Goal: Information Seeking & Learning: Learn about a topic

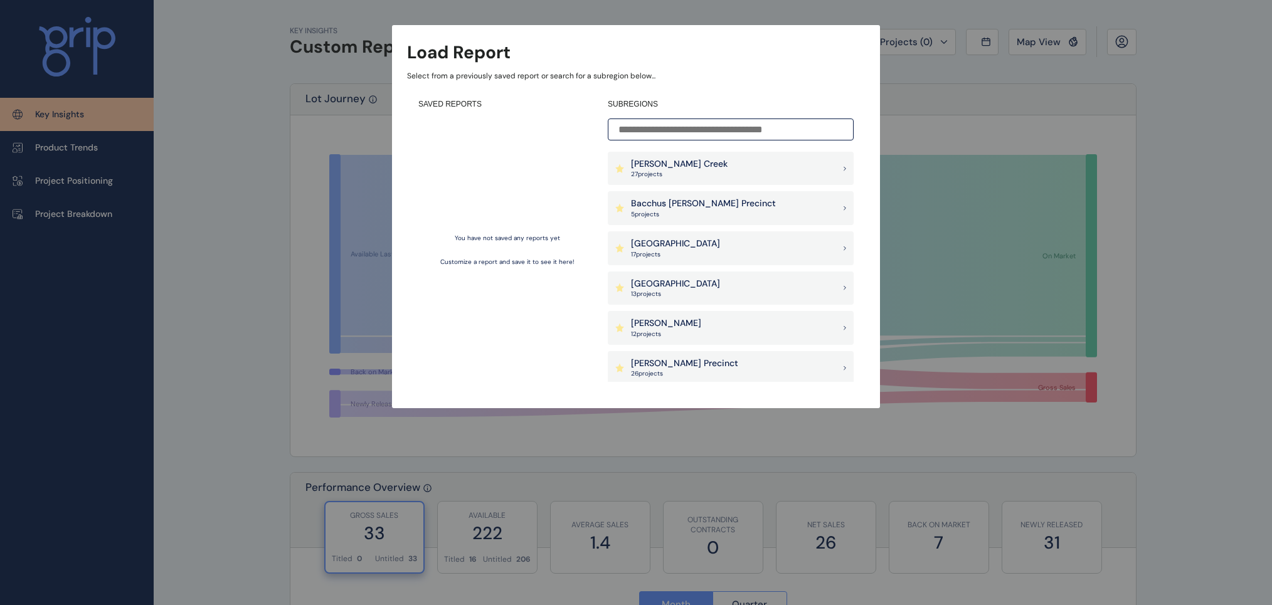
click at [678, 164] on p "[PERSON_NAME] Creek" at bounding box center [679, 164] width 97 height 13
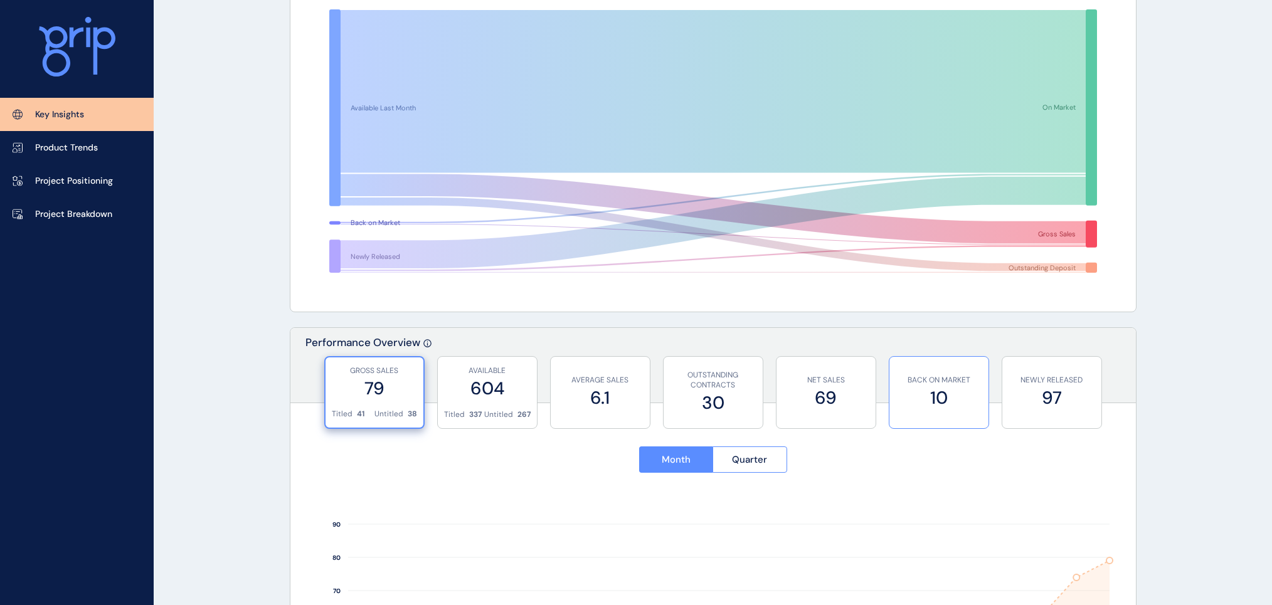
scroll to position [146, 0]
click at [100, 219] on p "Project Breakdown" at bounding box center [73, 214] width 77 height 13
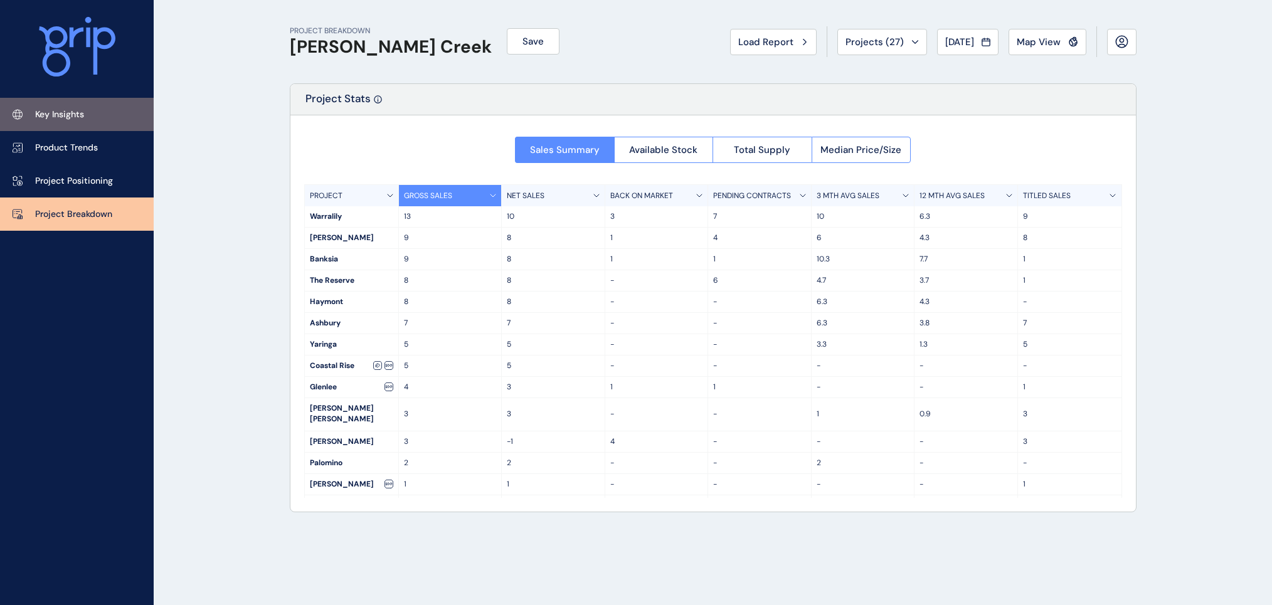
click at [55, 116] on p "Key Insights" at bounding box center [59, 115] width 49 height 13
click at [55, 119] on p "Key Insights" at bounding box center [59, 115] width 49 height 13
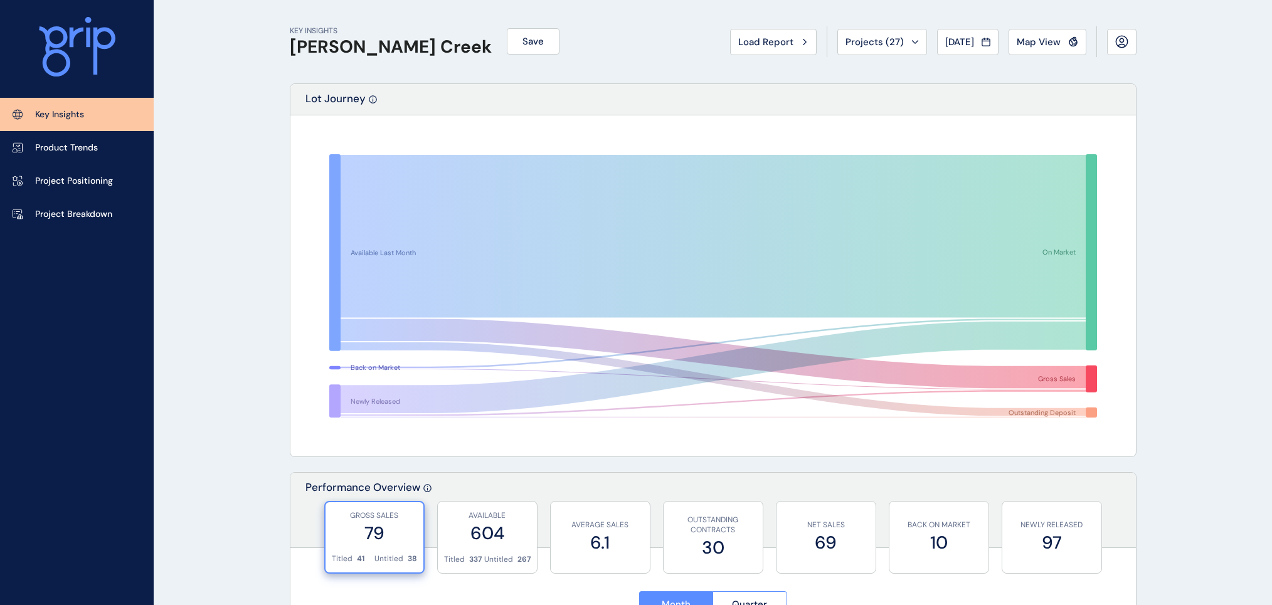
click at [63, 110] on p "Key Insights" at bounding box center [59, 115] width 49 height 13
click at [90, 146] on p "Product Trends" at bounding box center [66, 148] width 63 height 13
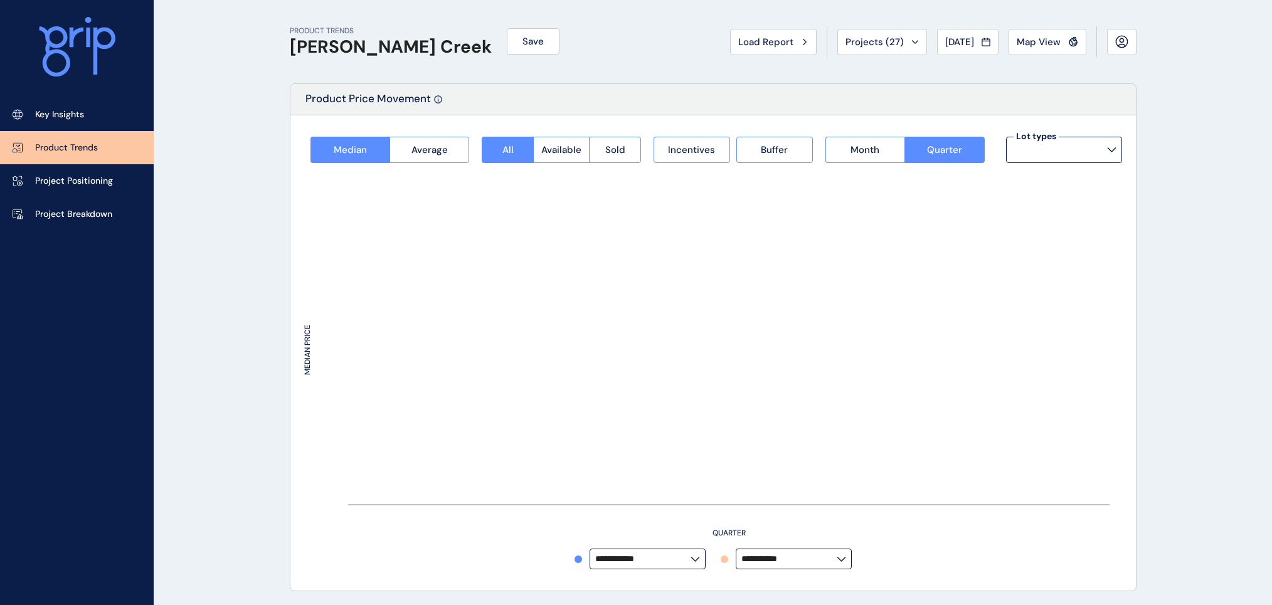
type input "**********"
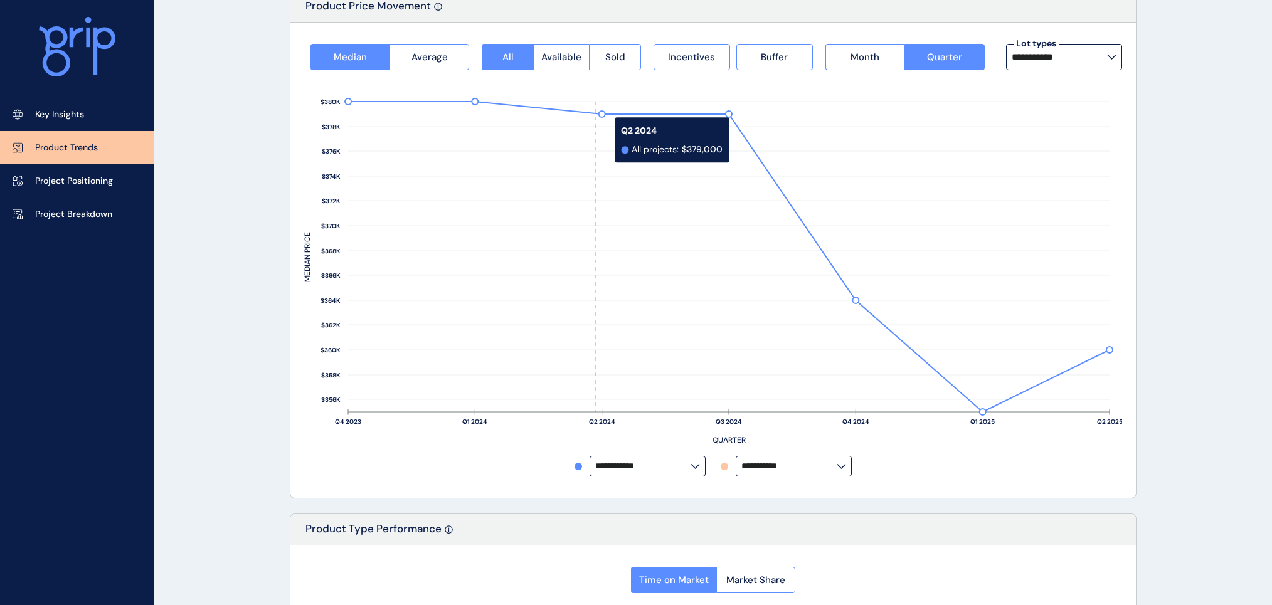
scroll to position [93, 0]
click at [627, 53] on button "Sold" at bounding box center [615, 56] width 52 height 26
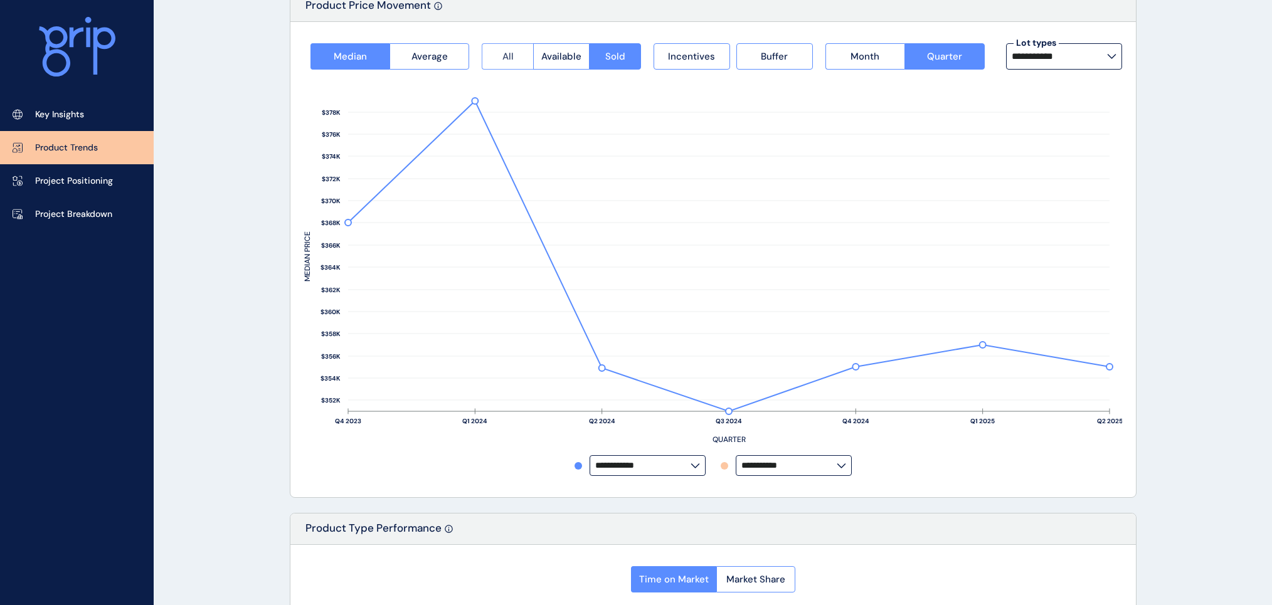
click at [533, 55] on button "All" at bounding box center [507, 56] width 51 height 26
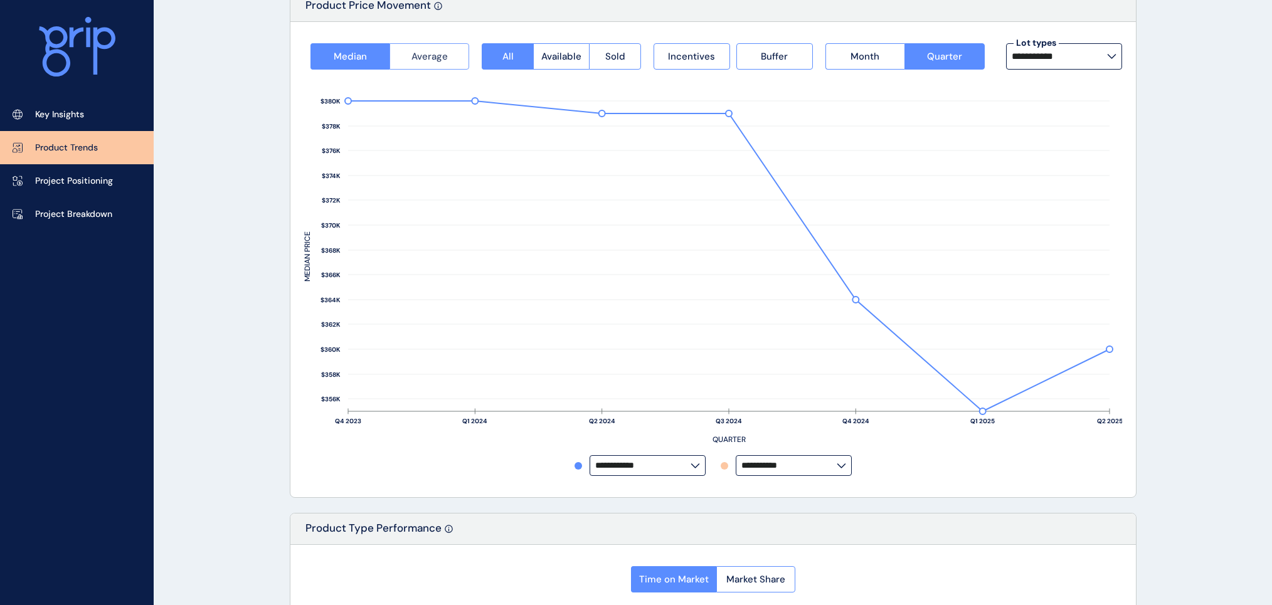
click at [452, 55] on button "Average" at bounding box center [430, 56] width 80 height 26
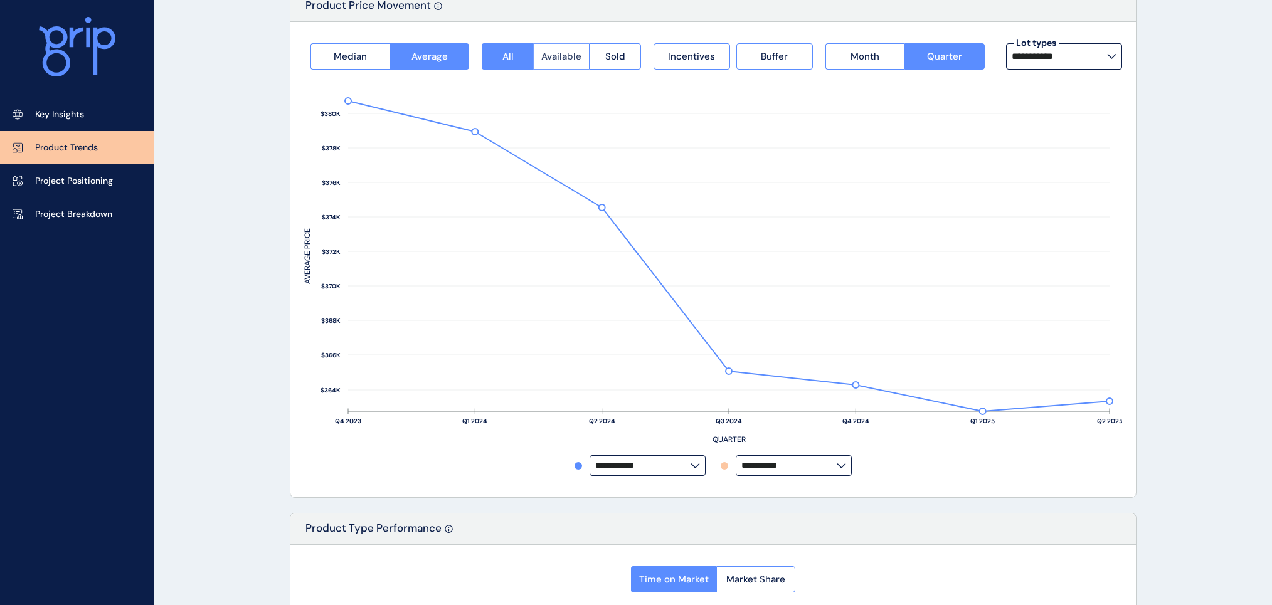
click at [546, 56] on span "Available" at bounding box center [561, 56] width 40 height 13
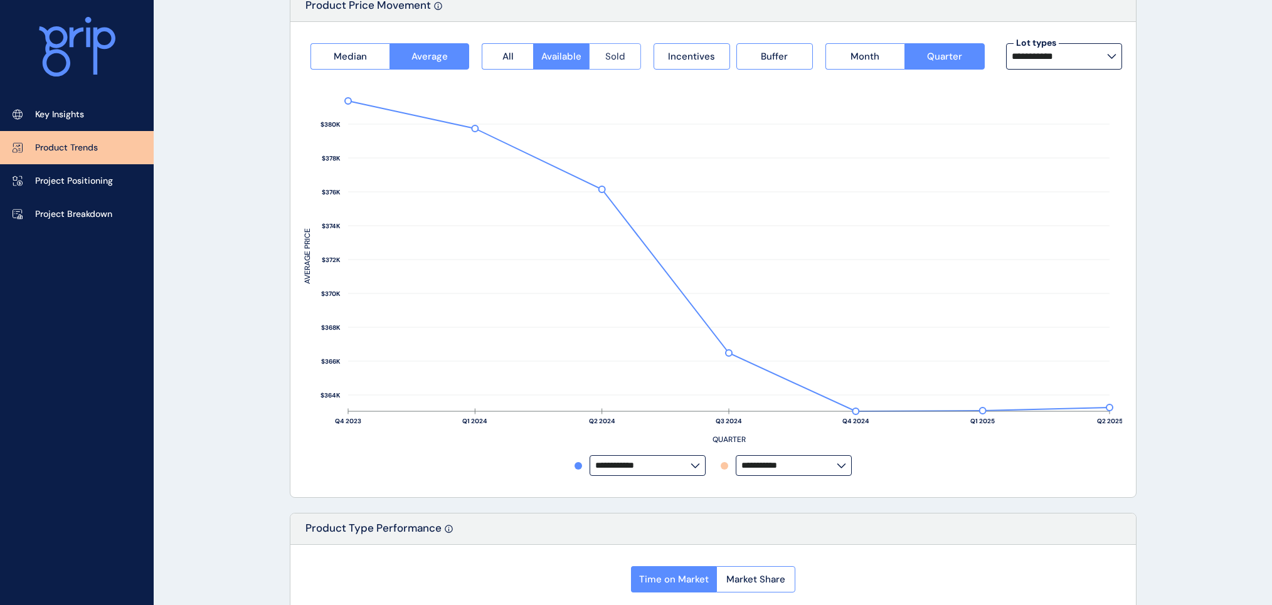
click at [604, 57] on button "Sold" at bounding box center [615, 56] width 52 height 26
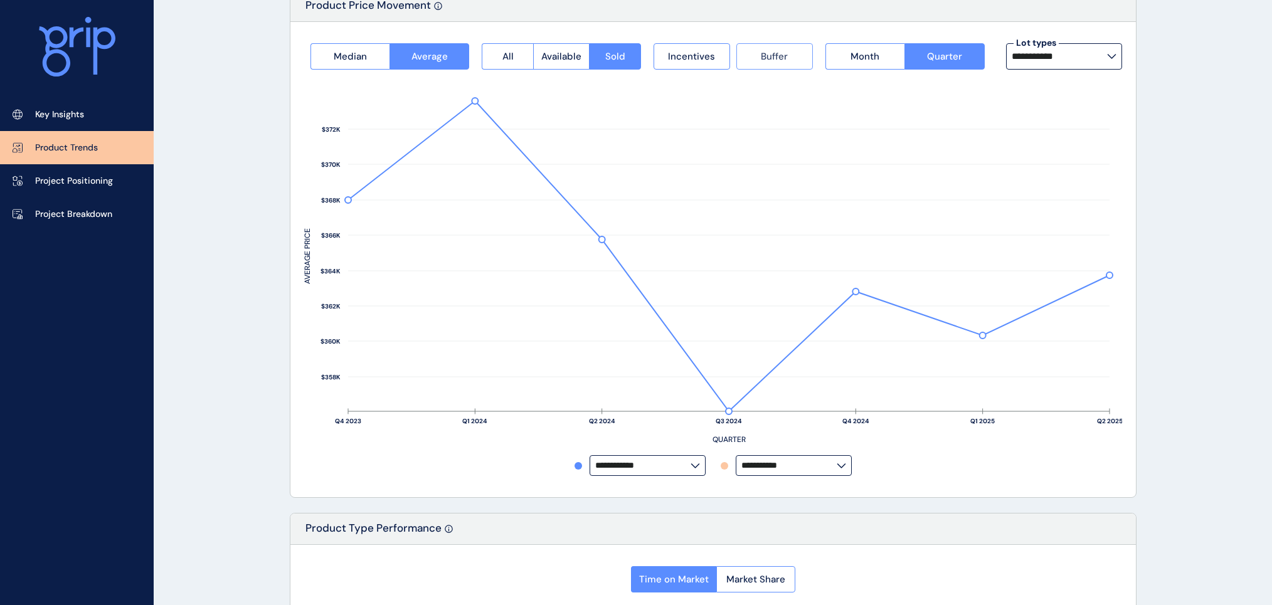
click at [755, 59] on button "Buffer" at bounding box center [774, 56] width 77 height 26
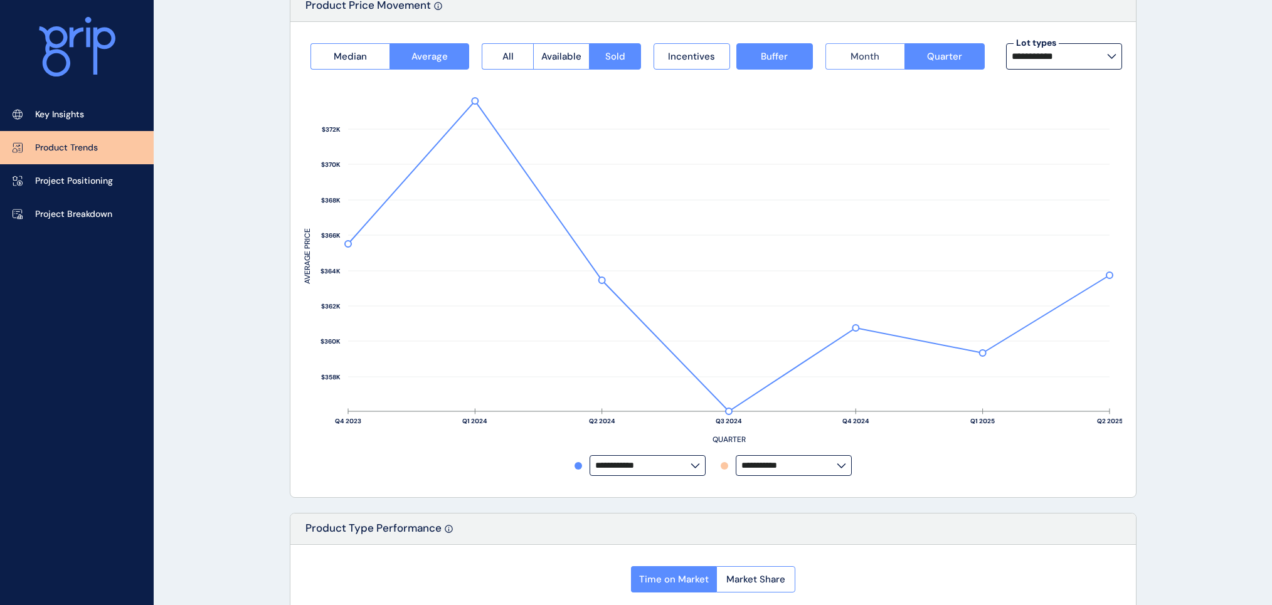
click at [883, 63] on button "Month" at bounding box center [865, 56] width 79 height 26
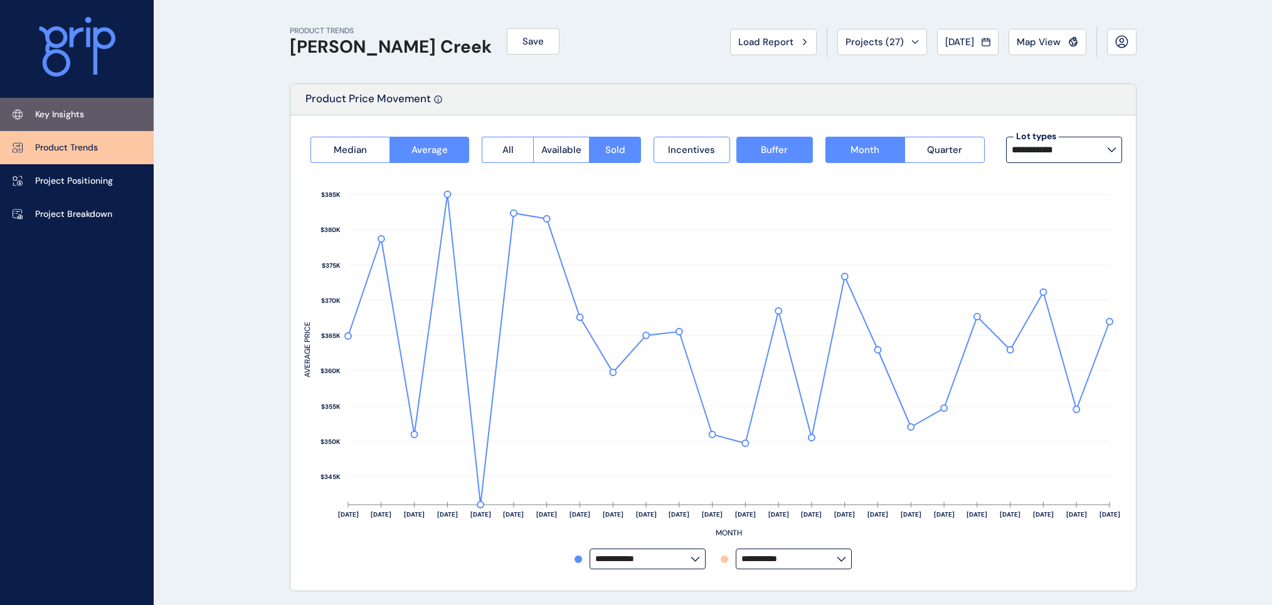
scroll to position [1, 0]
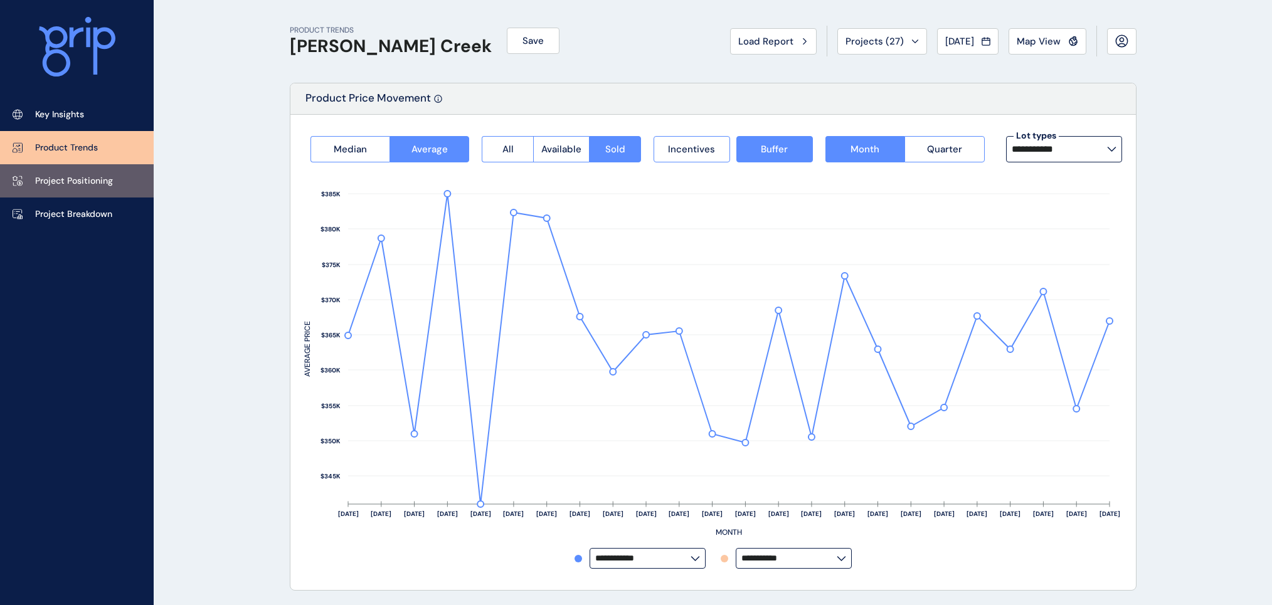
click at [101, 179] on p "Project Positioning" at bounding box center [74, 181] width 78 height 13
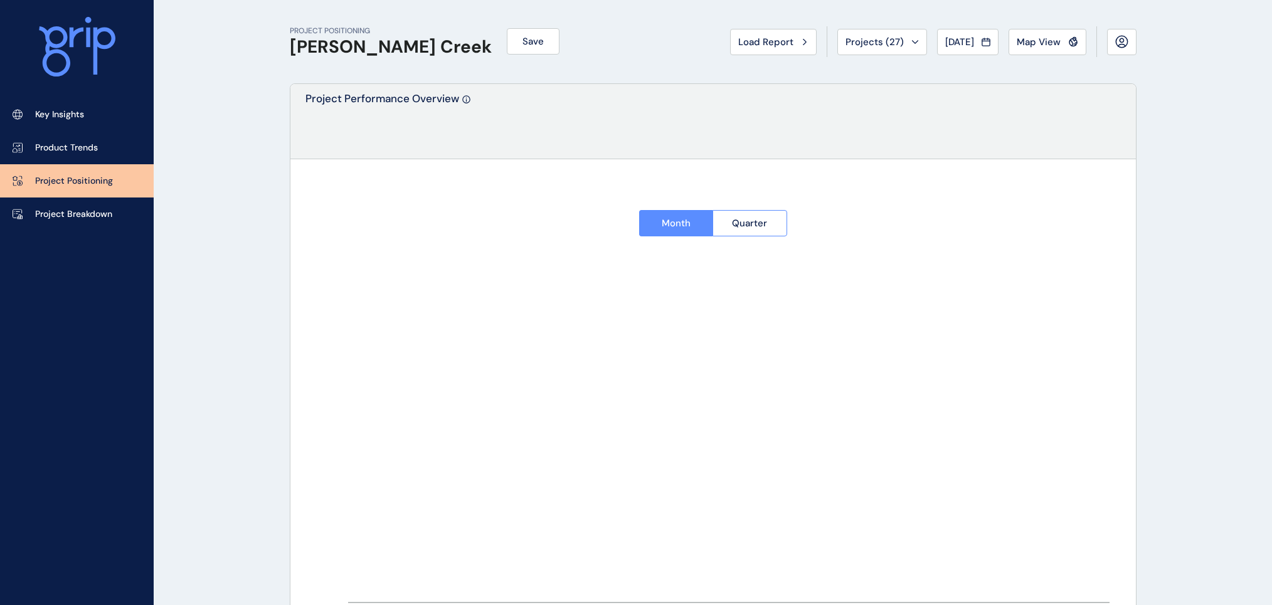
type input "*********"
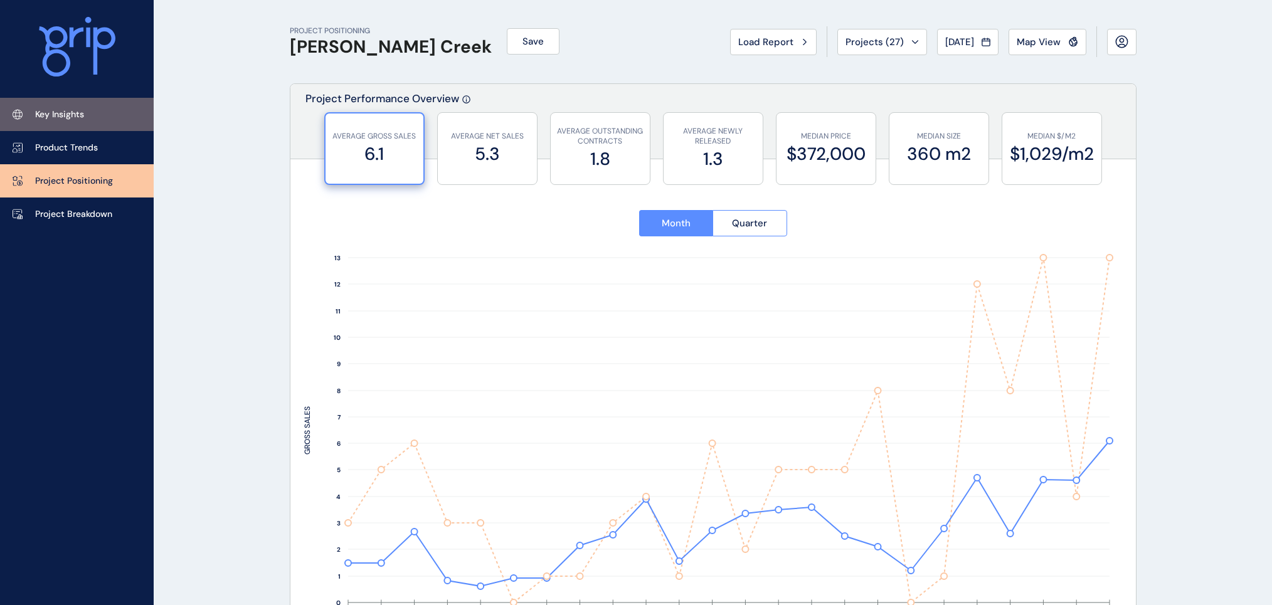
click at [80, 116] on p "Key Insights" at bounding box center [59, 115] width 49 height 13
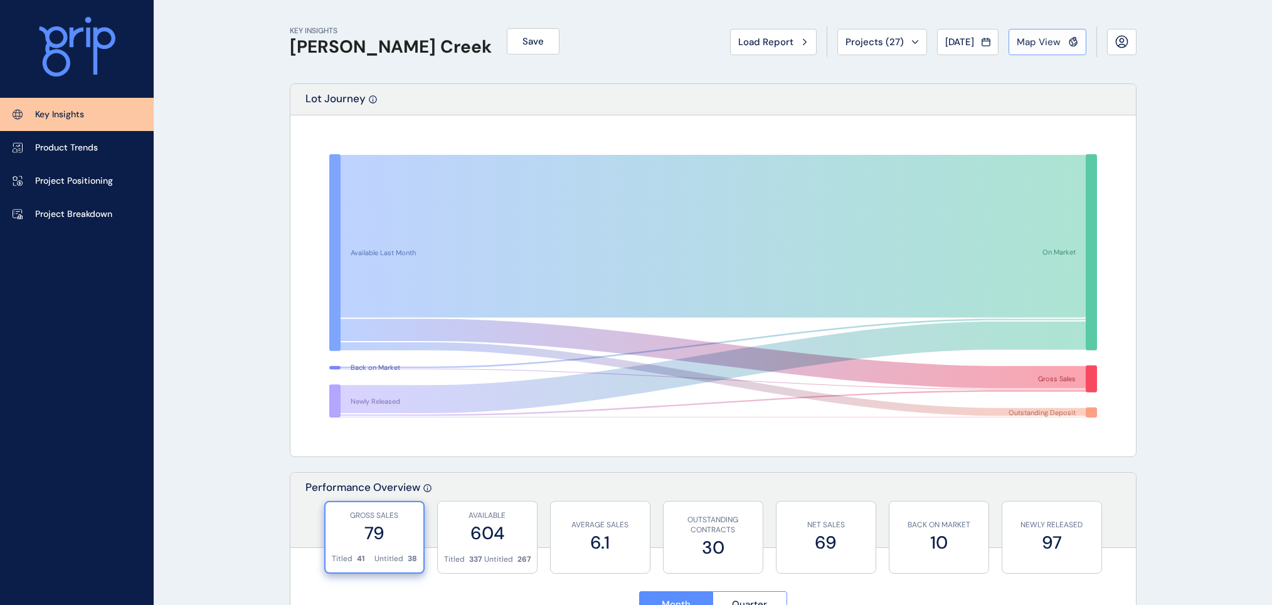
click at [1036, 44] on span "Map View" at bounding box center [1039, 42] width 44 height 13
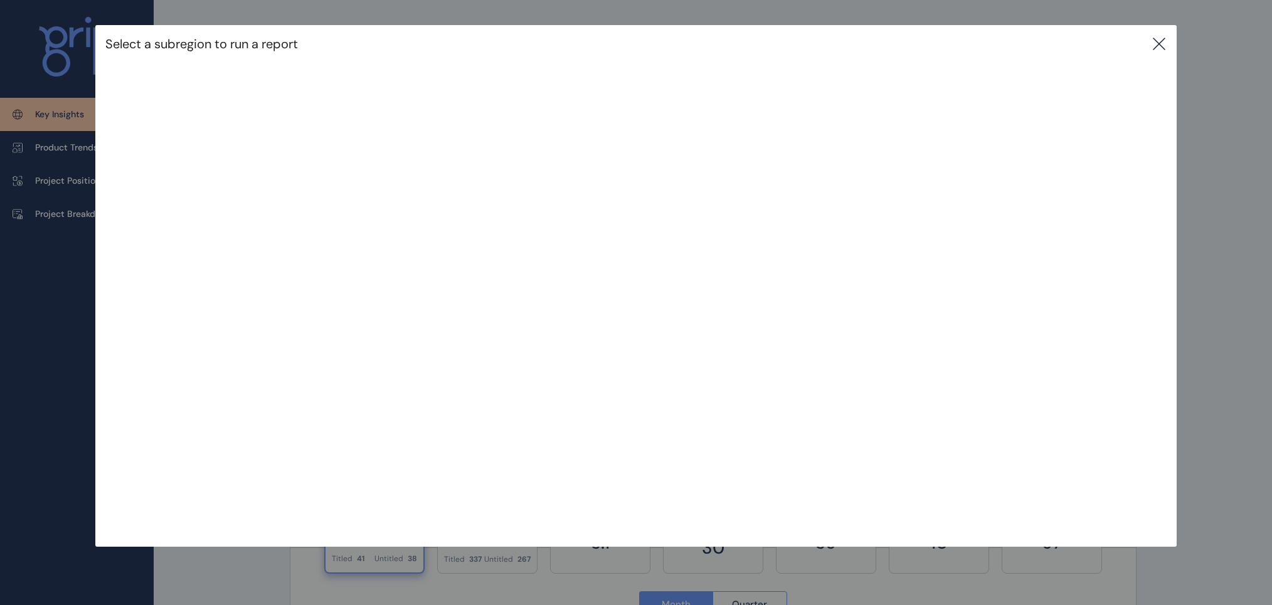
click at [41, 201] on div "Select a subregion to run a report" at bounding box center [636, 261] width 1272 height 522
click at [51, 218] on div "Select a subregion to run a report" at bounding box center [636, 261] width 1272 height 522
click at [1157, 43] on icon at bounding box center [1159, 43] width 15 height 15
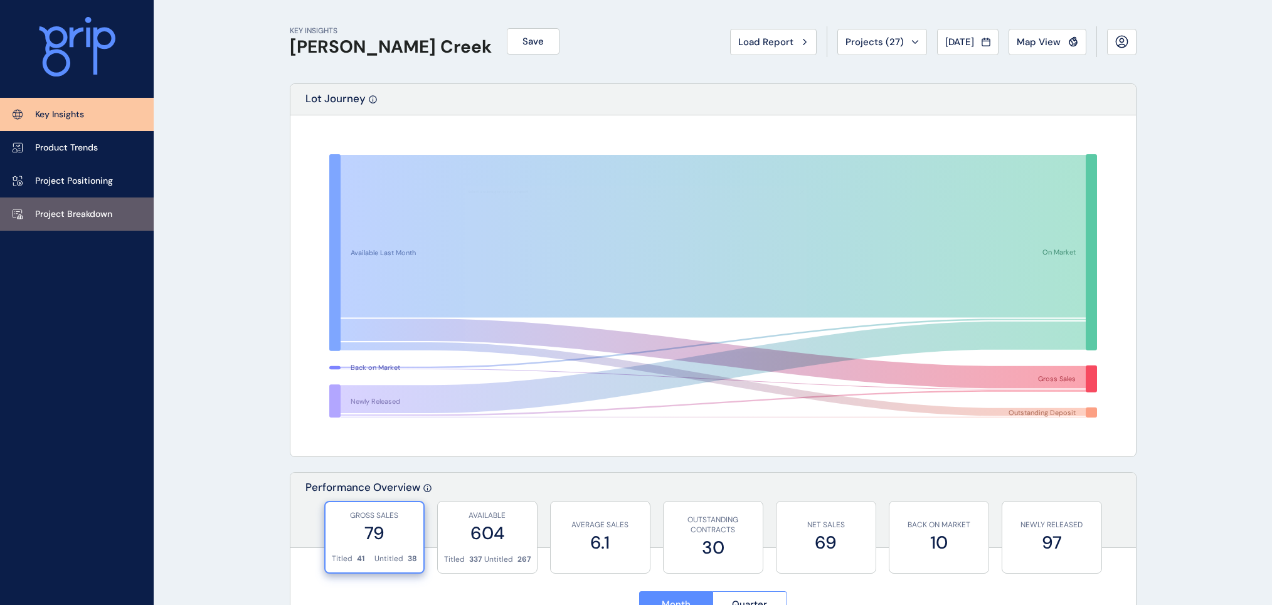
click at [63, 216] on p "Project Breakdown" at bounding box center [73, 214] width 77 height 13
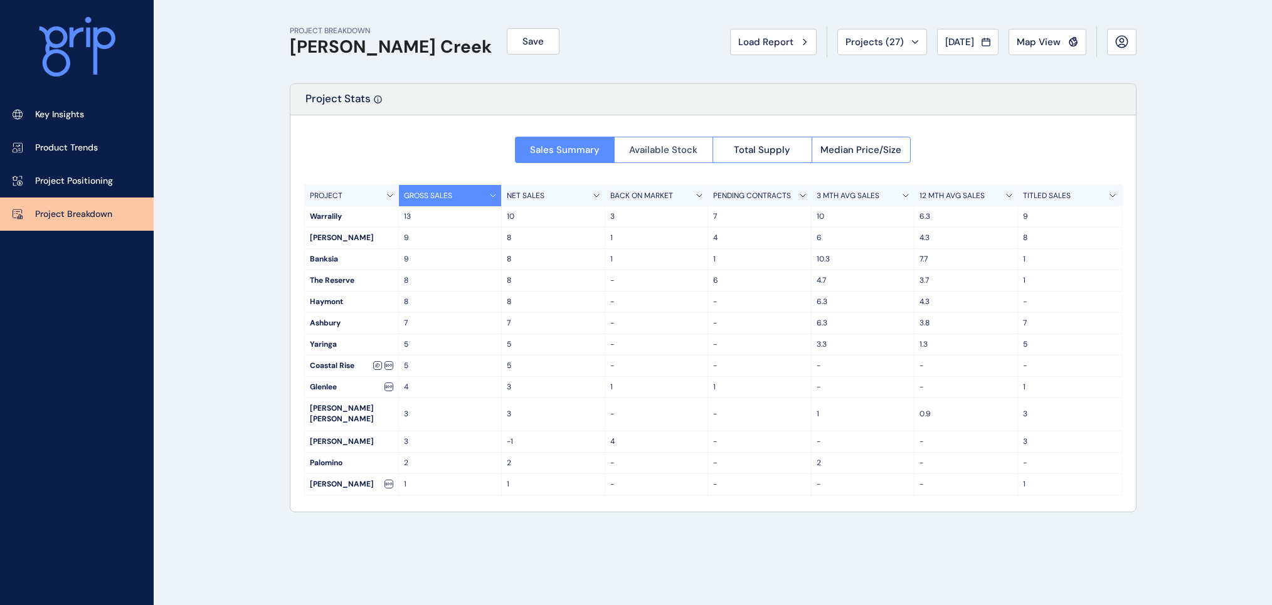
click at [641, 157] on button "Available Stock" at bounding box center [663, 150] width 99 height 26
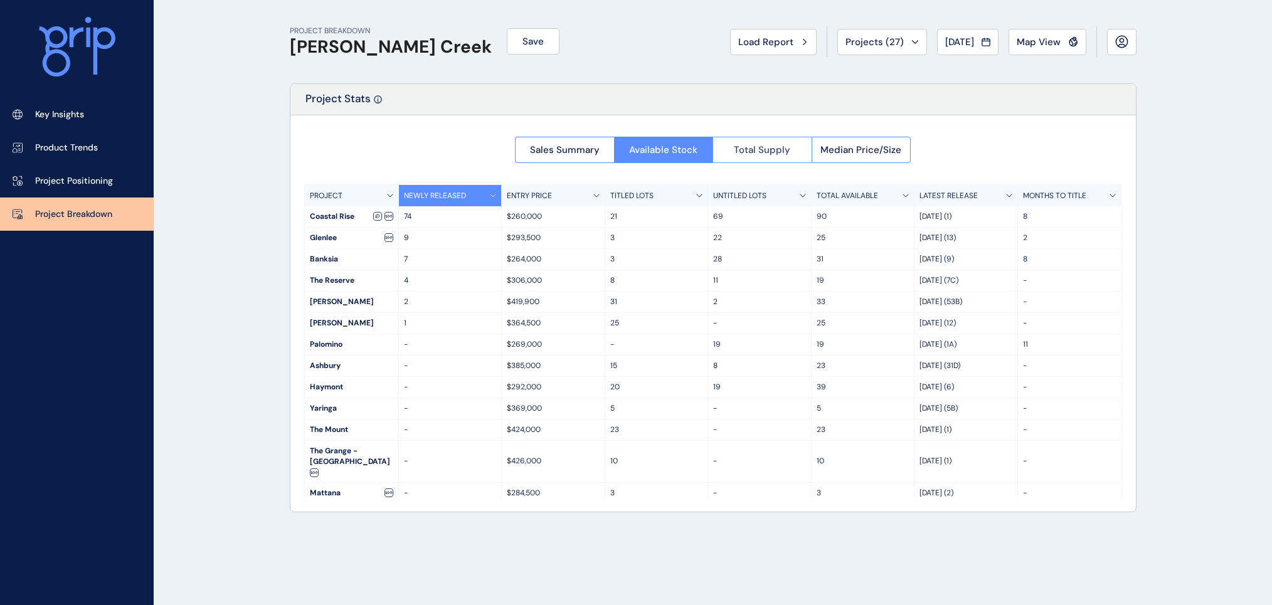
click at [782, 152] on span "Total Supply" at bounding box center [762, 150] width 56 height 13
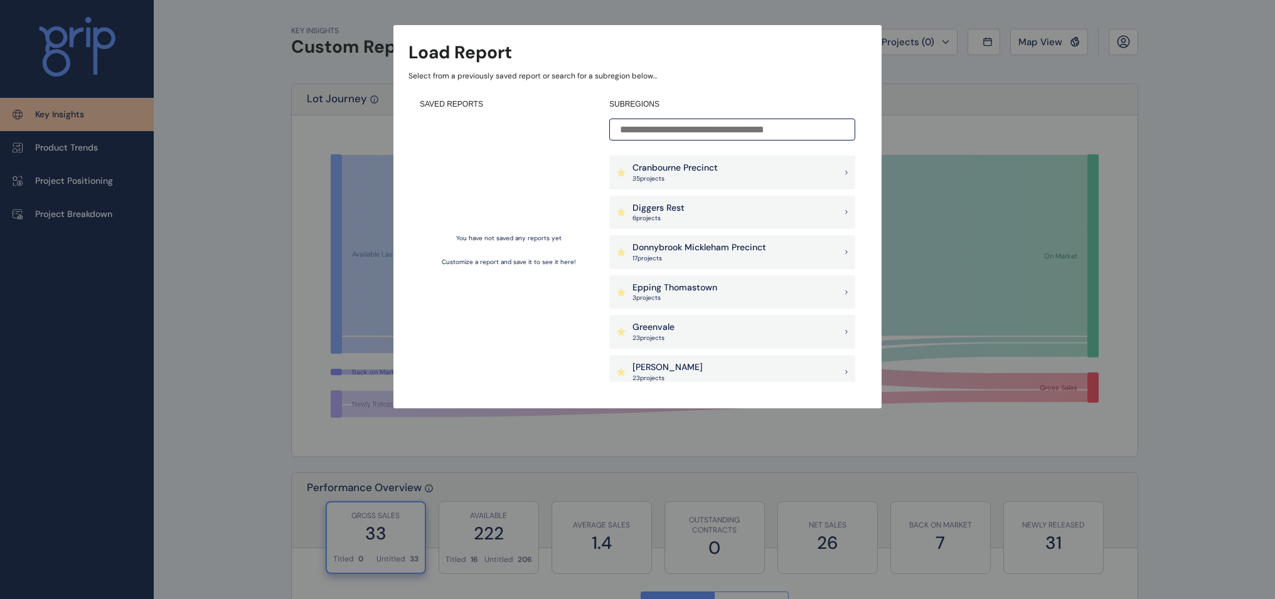
scroll to position [276, 0]
click at [703, 123] on input at bounding box center [732, 130] width 246 height 22
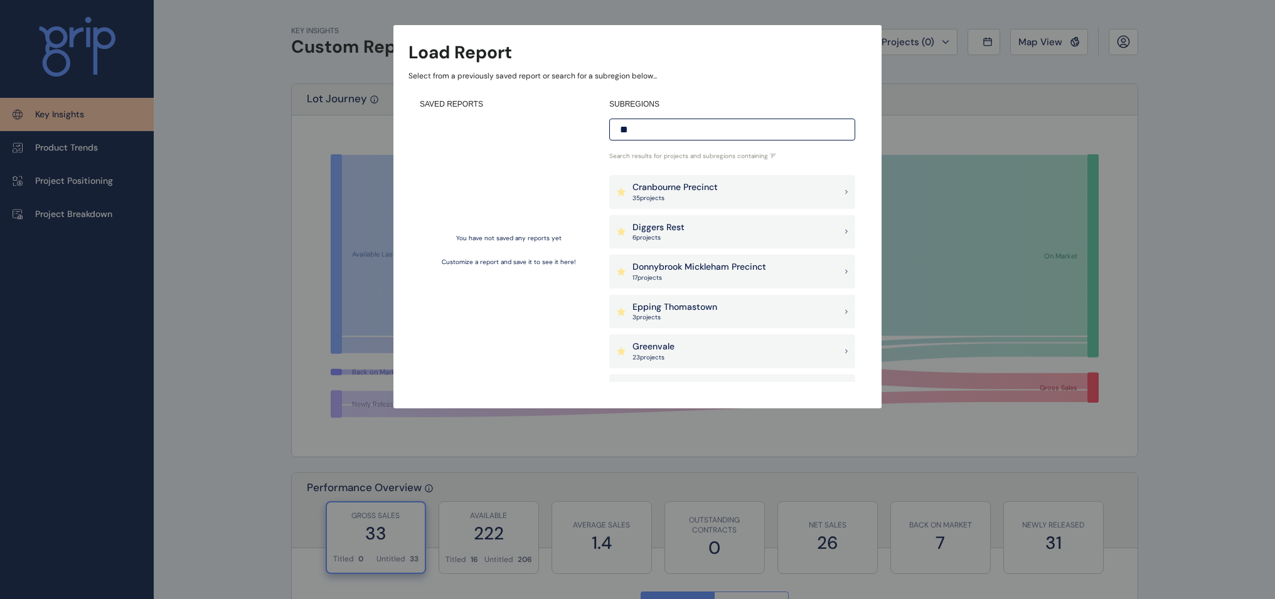
scroll to position [0, 0]
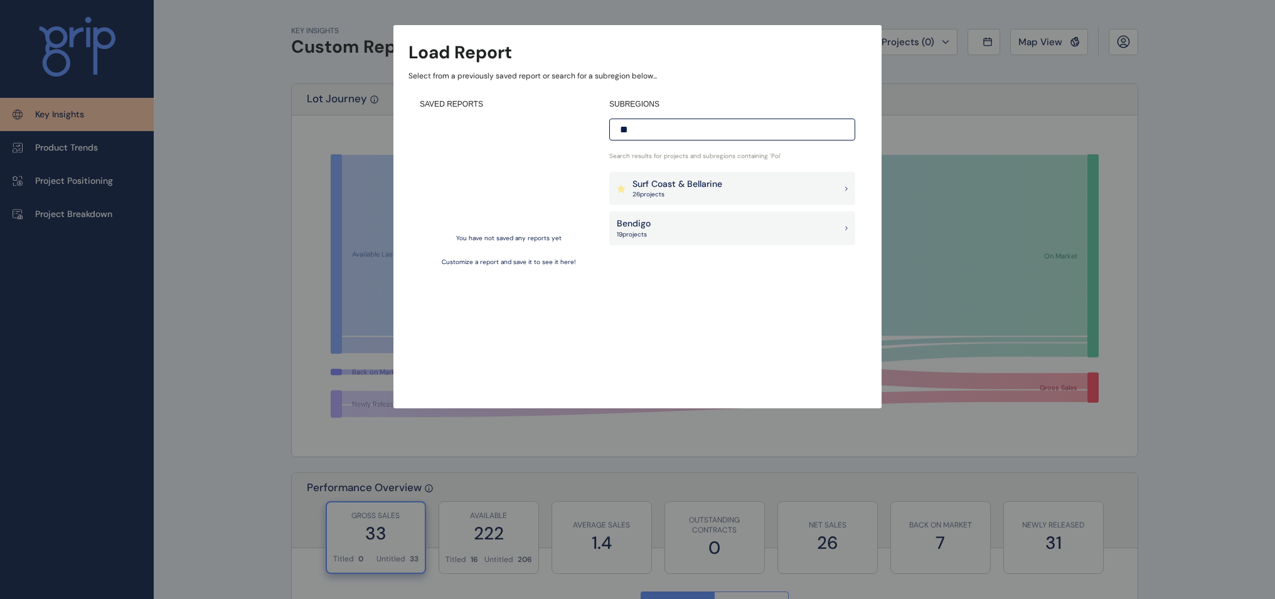
type input "*"
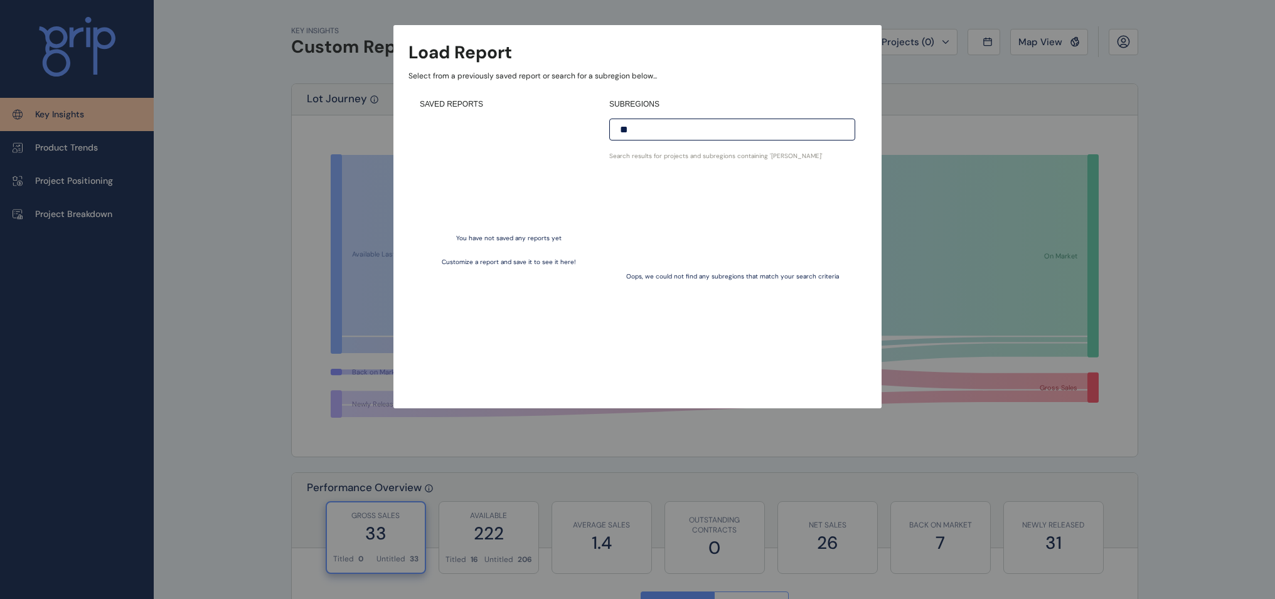
type input "*"
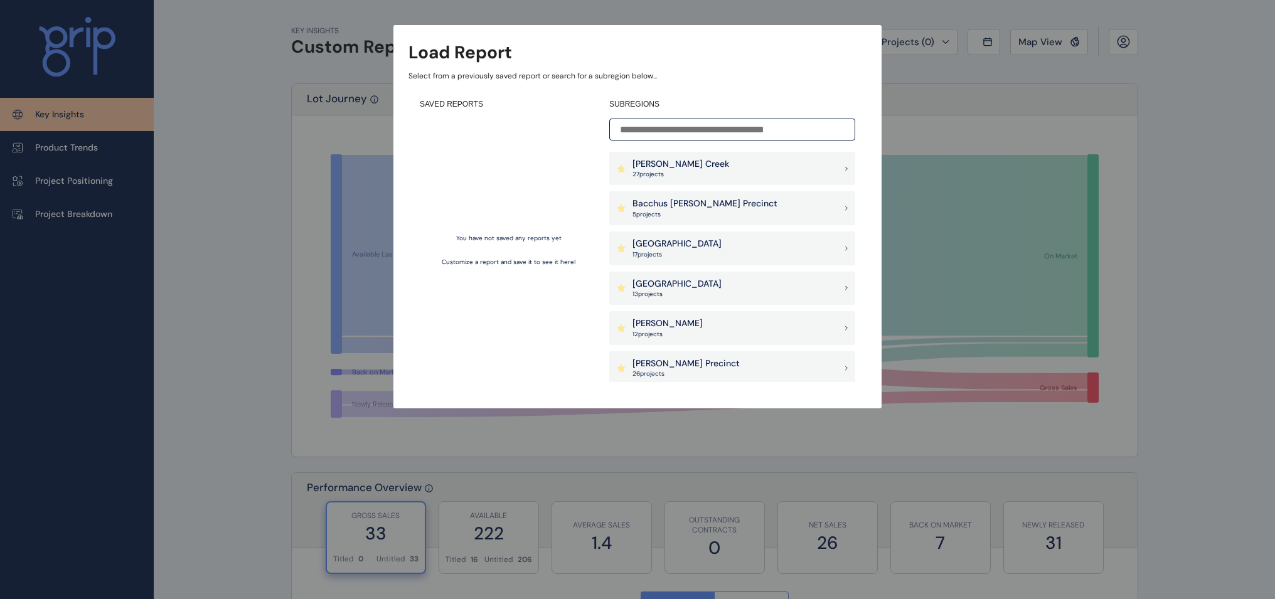
type input "*"
click at [278, 110] on div "Load Report Select from a previously saved report or search for a subregion bel…" at bounding box center [637, 191] width 1275 height 383
